Goal: Check status

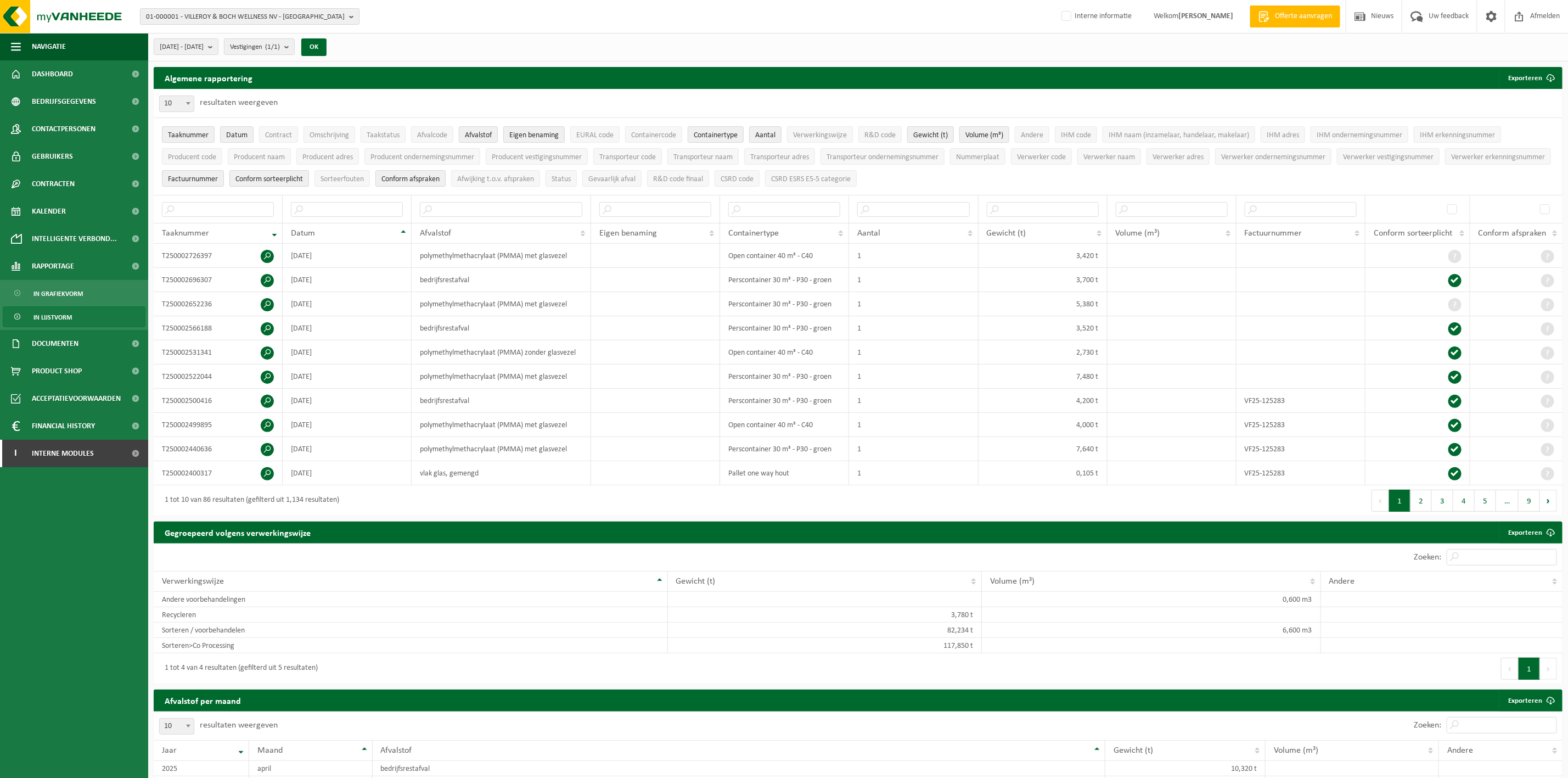
click at [165, 17] on span "01-000001 - VILLEROY & BOCH WELLNESS NV - ROESELARE" at bounding box center [245, 17] width 199 height 17
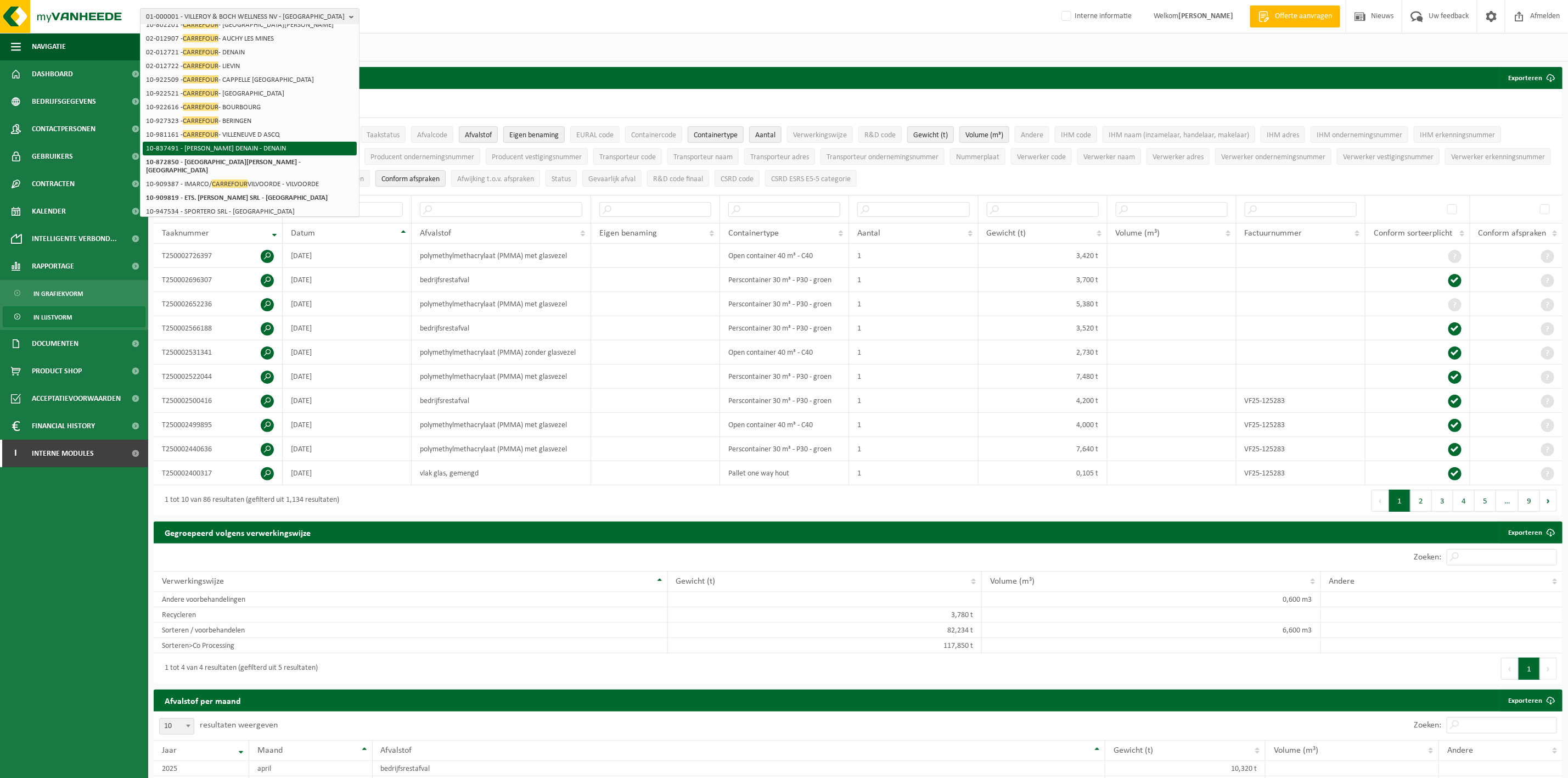
scroll to position [82, 0]
type input "carrefour"
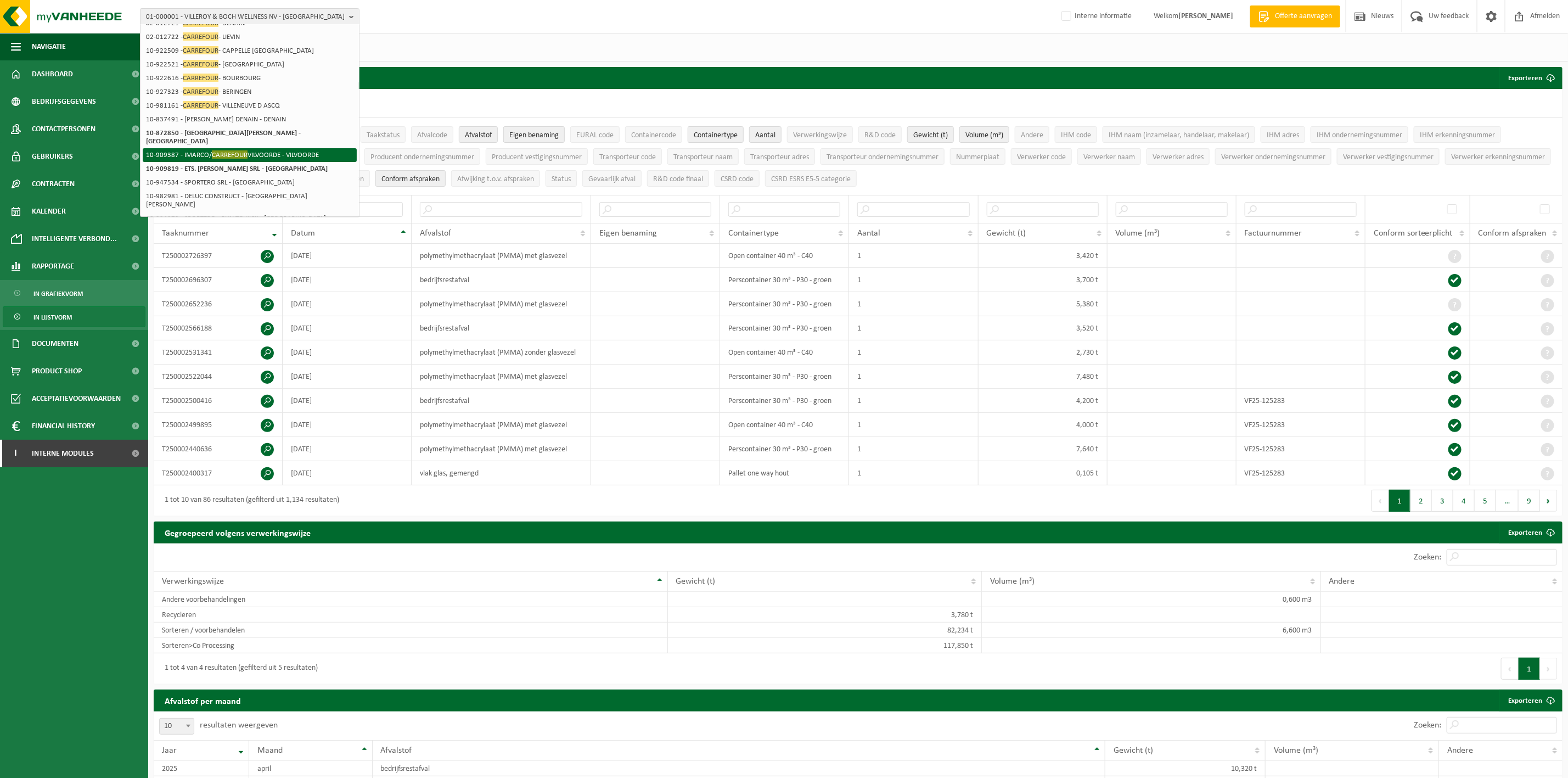
scroll to position [168, 0]
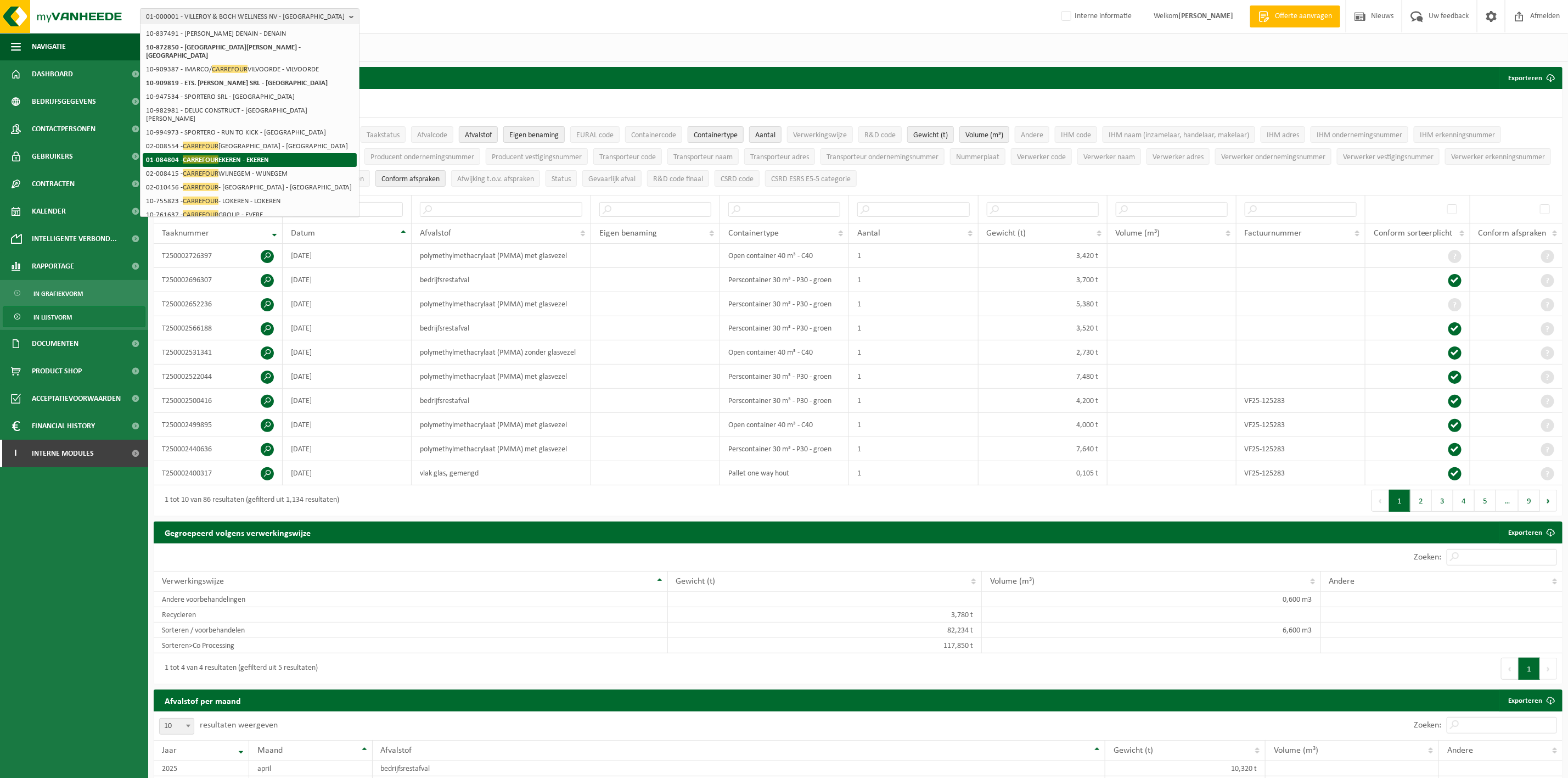
click at [303, 154] on li "01-084804 - CARREFOUR EKEREN - EKEREN" at bounding box center [250, 160] width 214 height 14
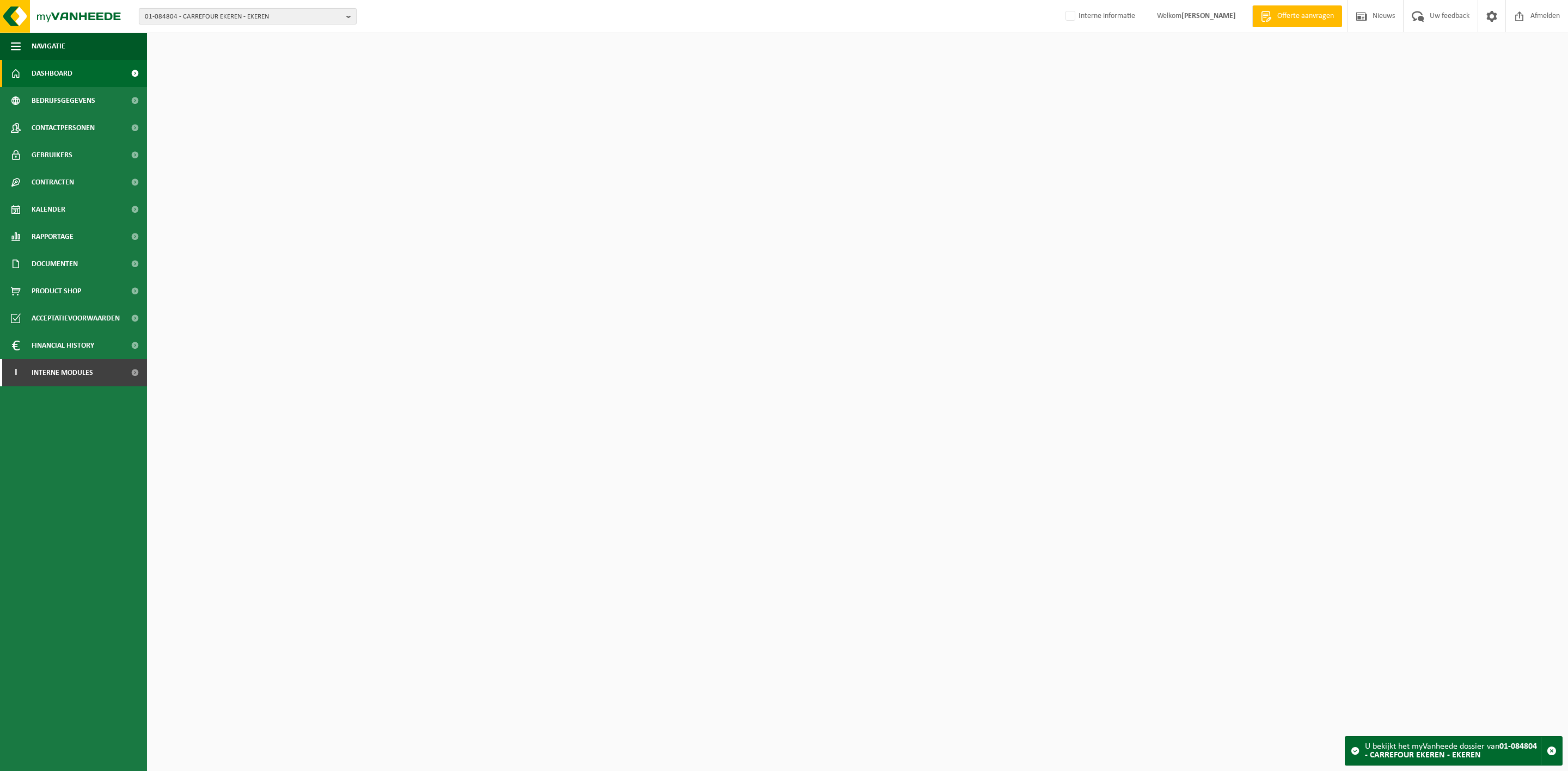
click at [262, 13] on span "01-084804 - CARREFOUR EKEREN - EKEREN" at bounding box center [243, 16] width 197 height 16
click at [263, 29] on input "text" at bounding box center [248, 34] width 212 height 13
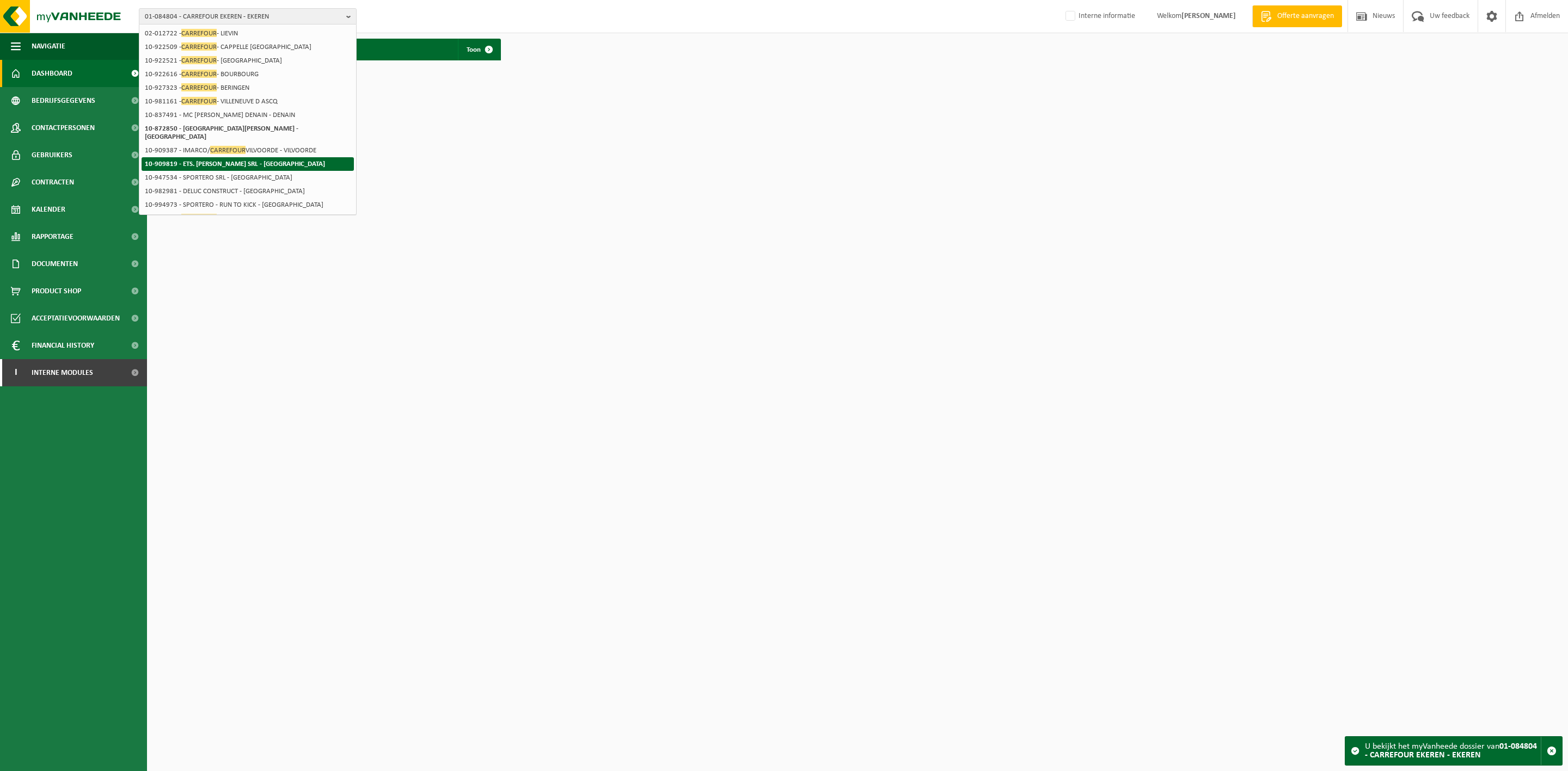
scroll to position [167, 0]
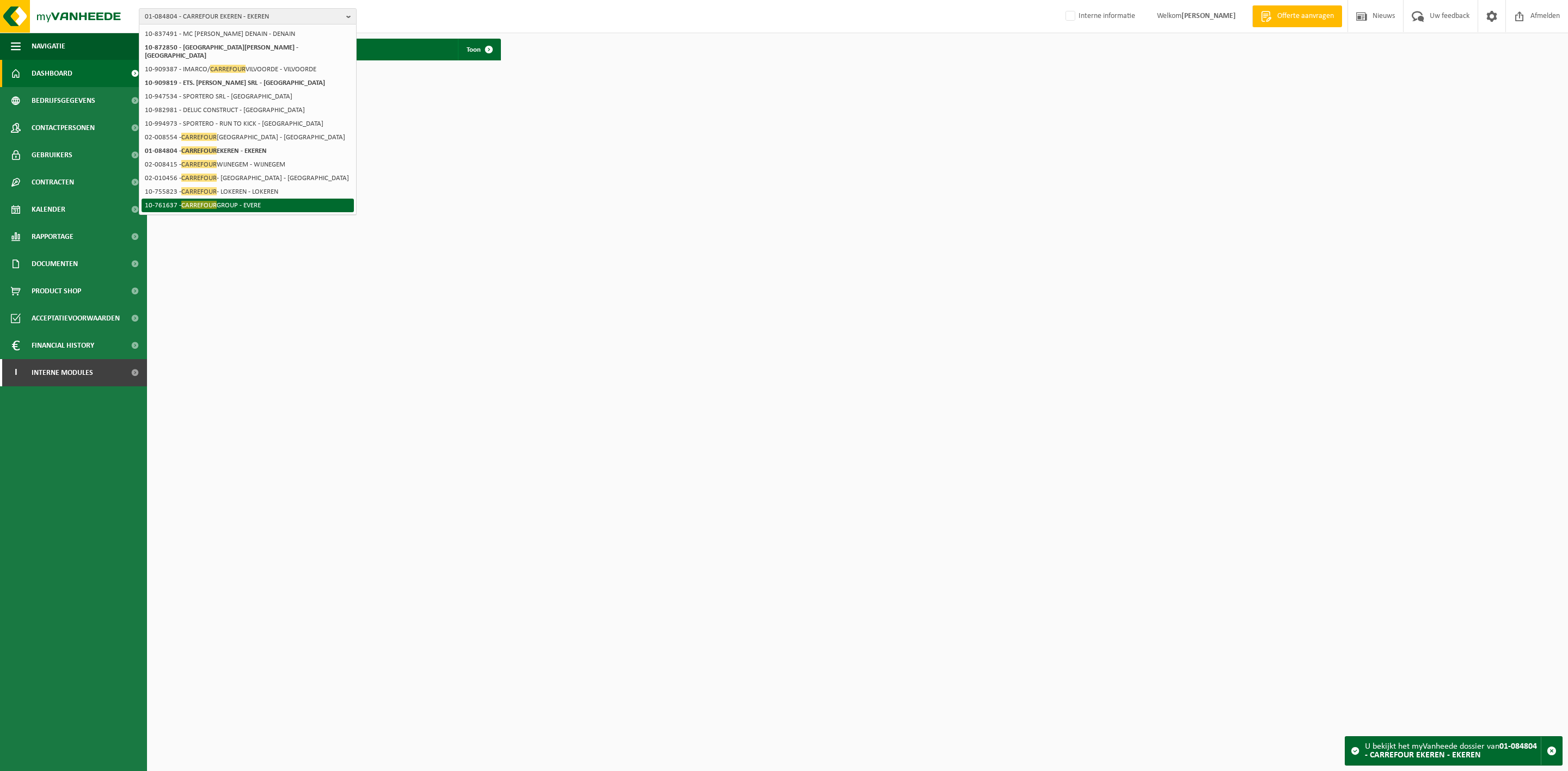
type input "carrefour"
click at [268, 203] on li "10-761637 - CARREFOUR GROUP - EVERE" at bounding box center [248, 205] width 212 height 13
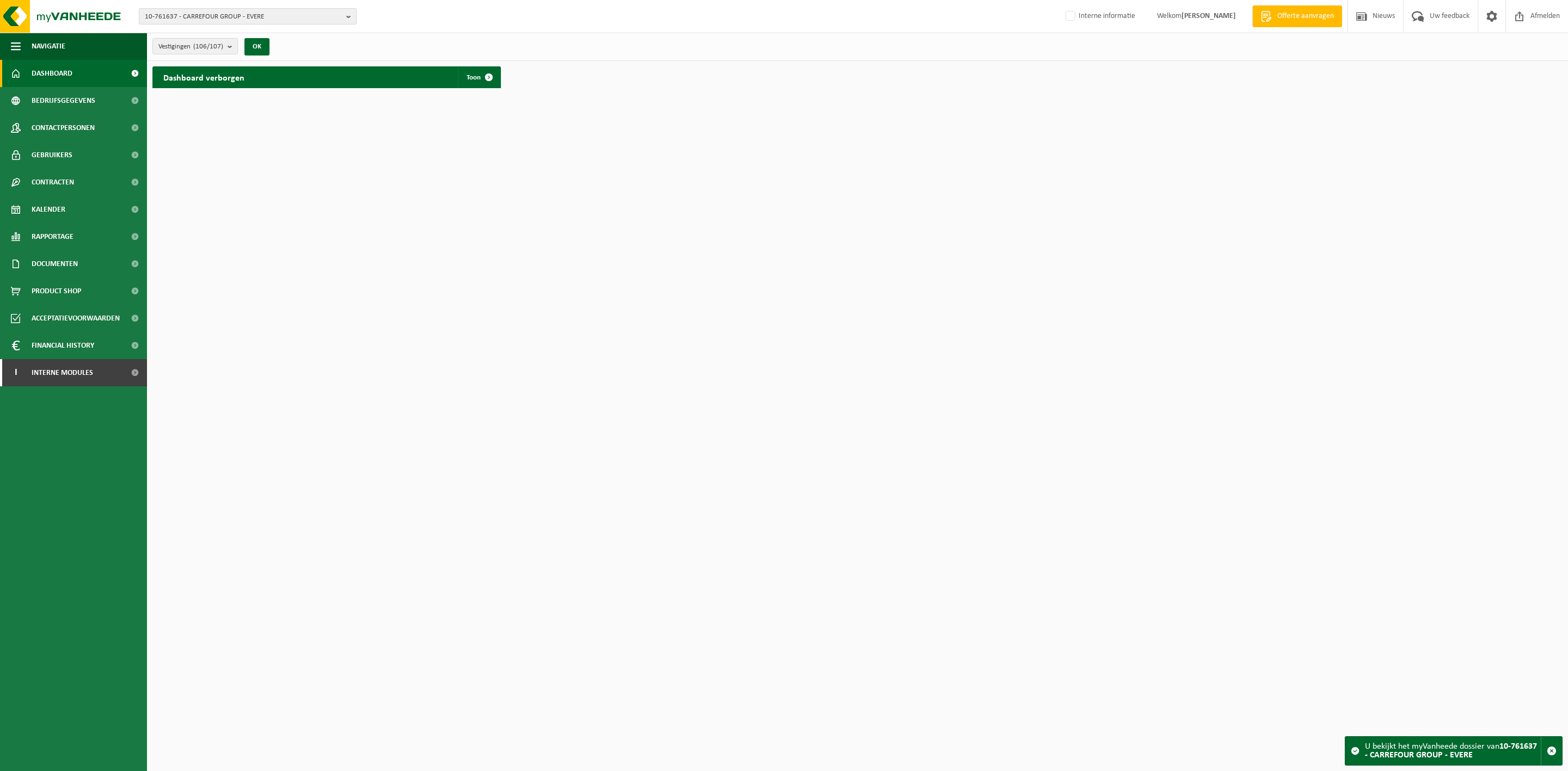
click at [348, 12] on b "button" at bounding box center [351, 16] width 10 height 15
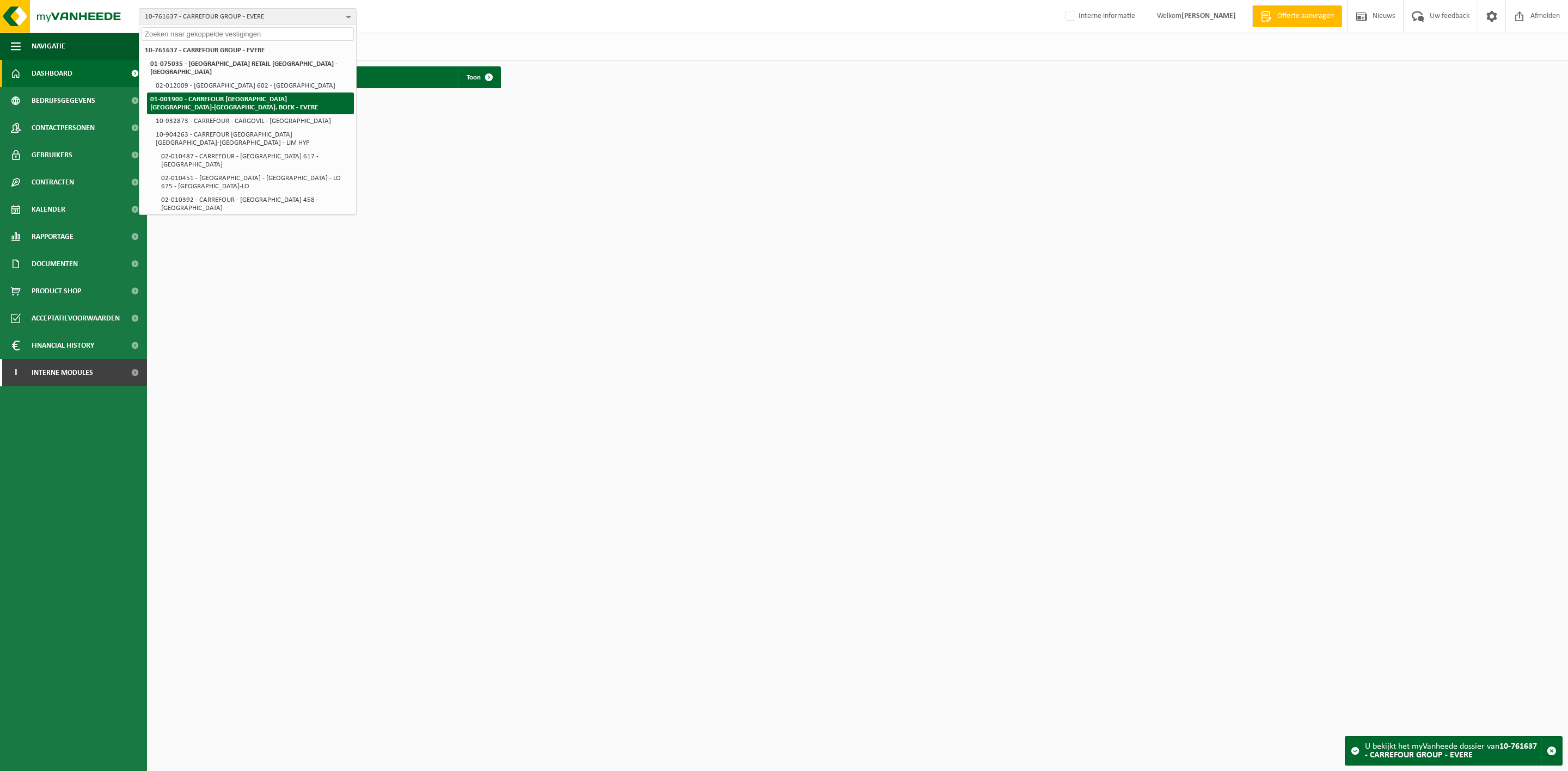
click at [315, 92] on li "01-001900 - CARREFOUR [GEOGRAPHIC_DATA] [GEOGRAPHIC_DATA]-[GEOGRAPHIC_DATA]. BO…" at bounding box center [251, 103] width 207 height 22
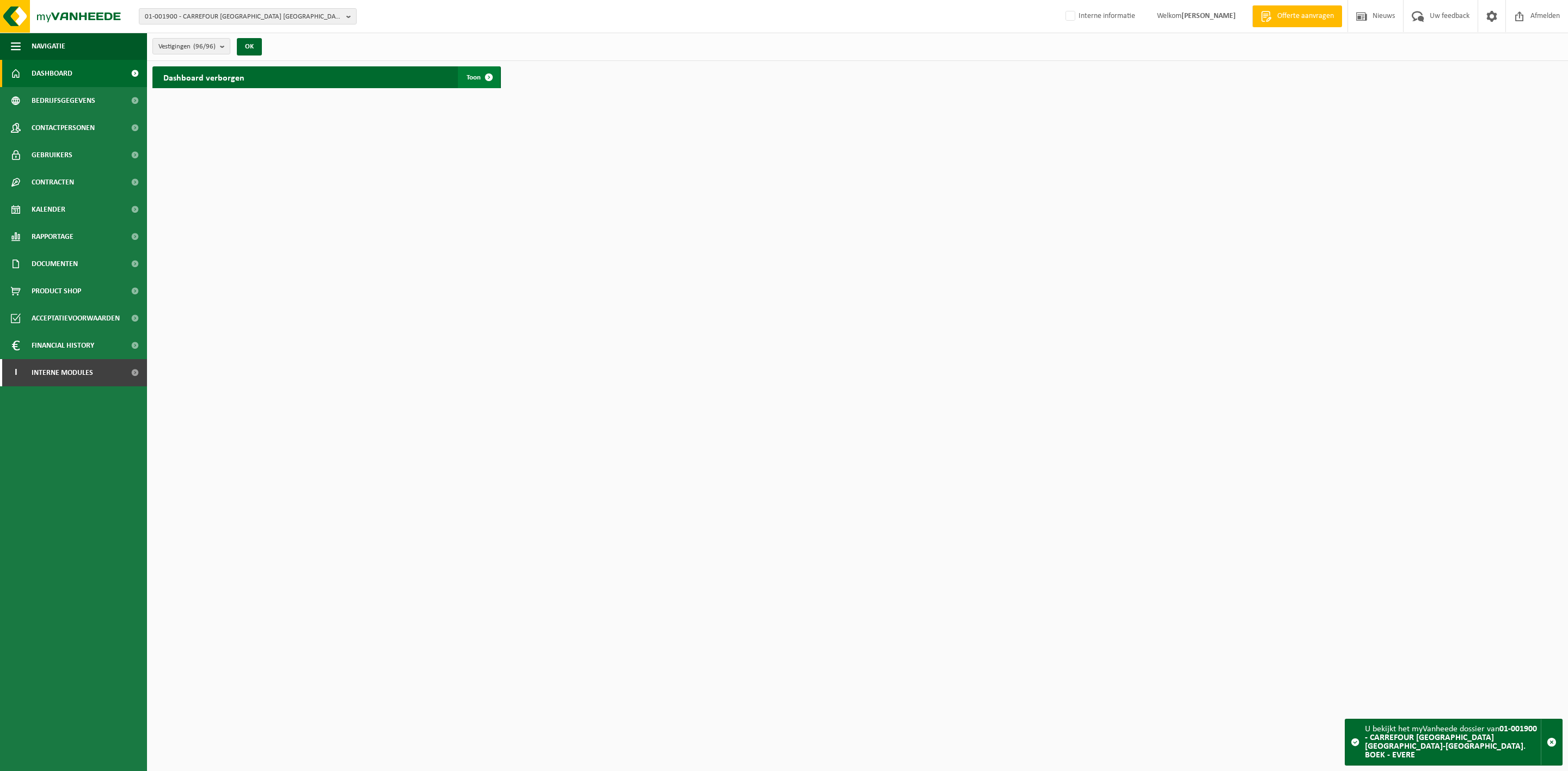
click at [483, 79] on span at bounding box center [489, 77] width 22 height 22
